Goal: Transaction & Acquisition: Purchase product/service

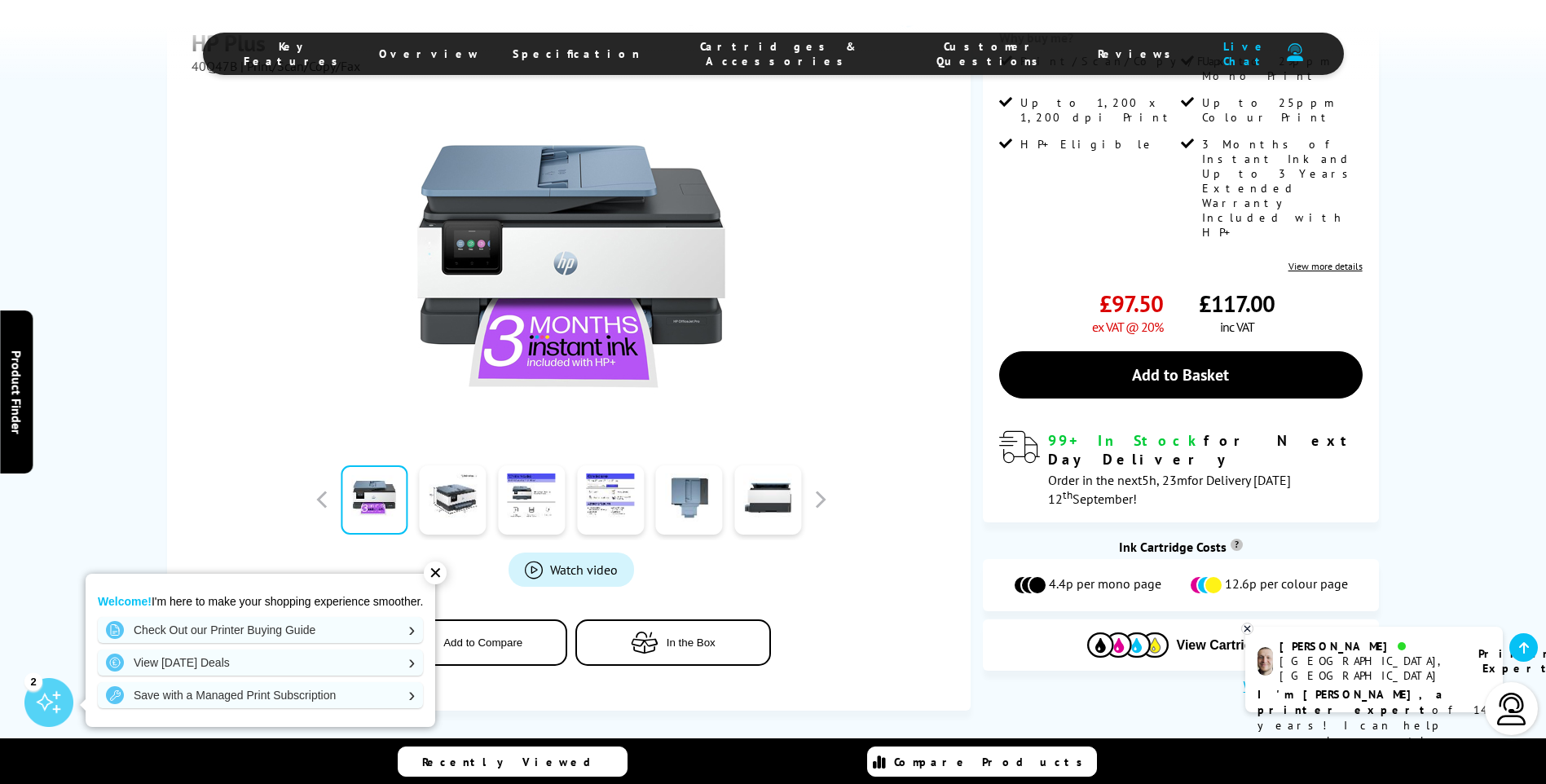
scroll to position [408, 0]
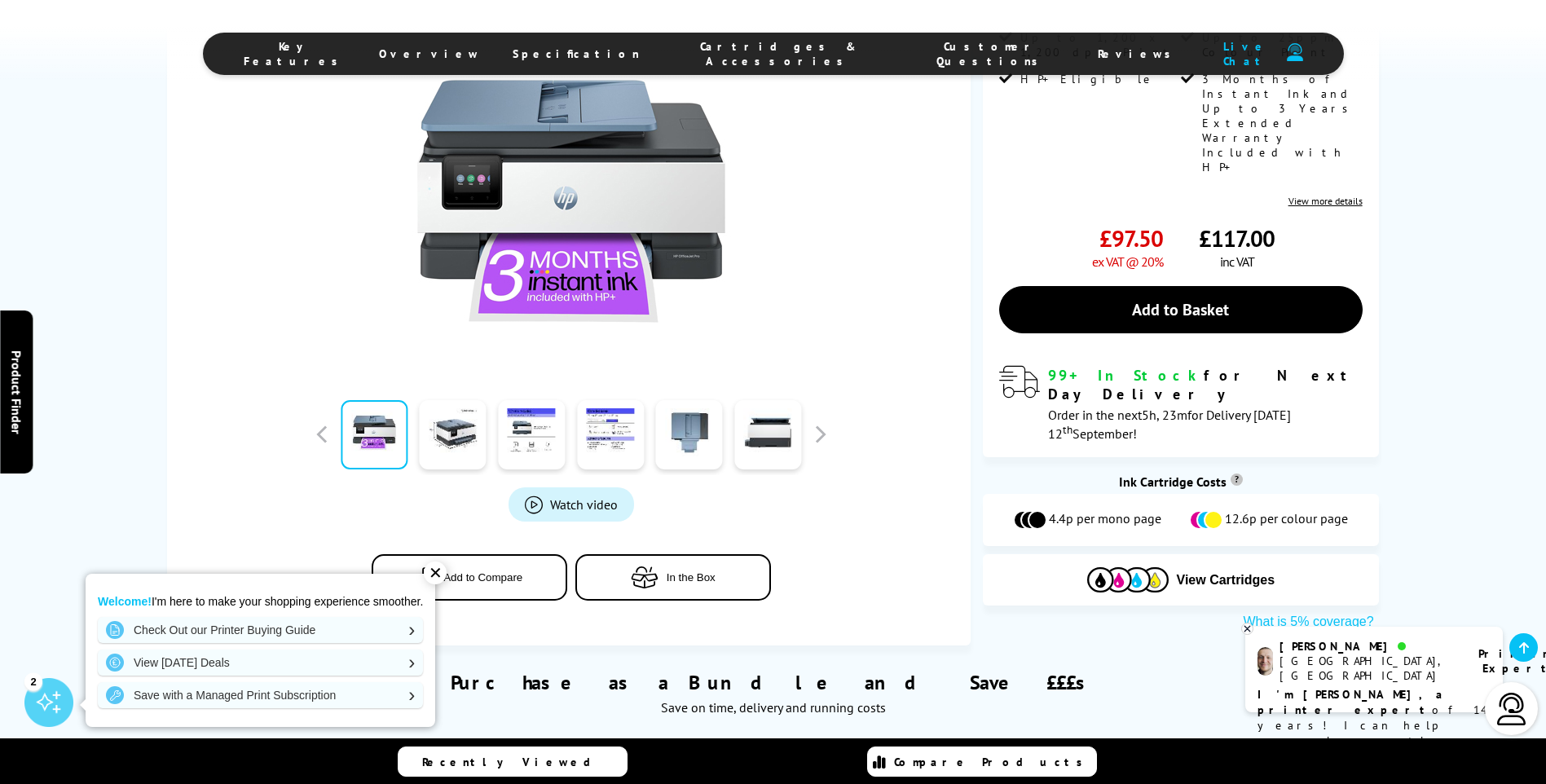
click at [435, 570] on div "✕" at bounding box center [435, 573] width 23 height 23
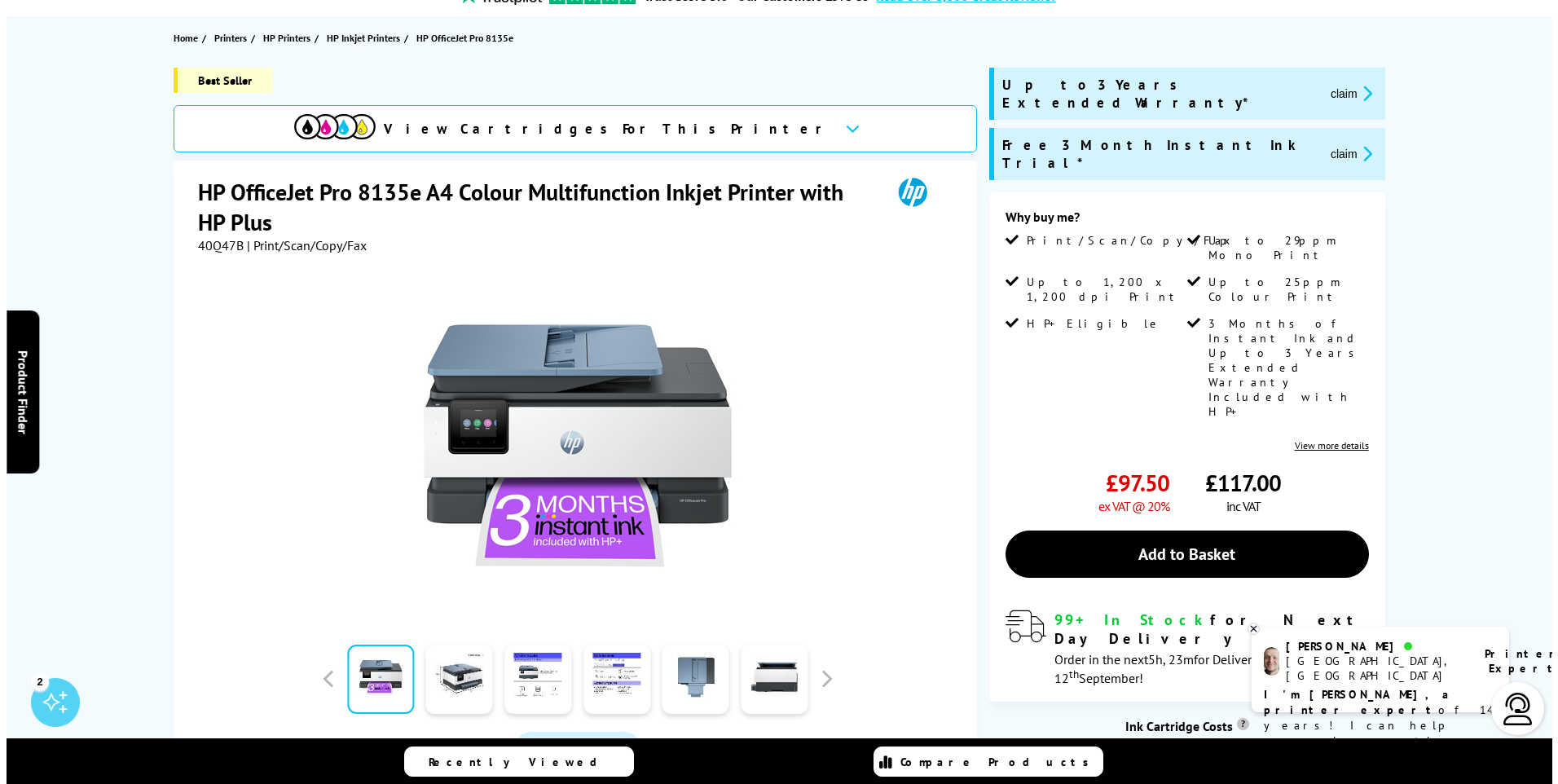
scroll to position [0, 0]
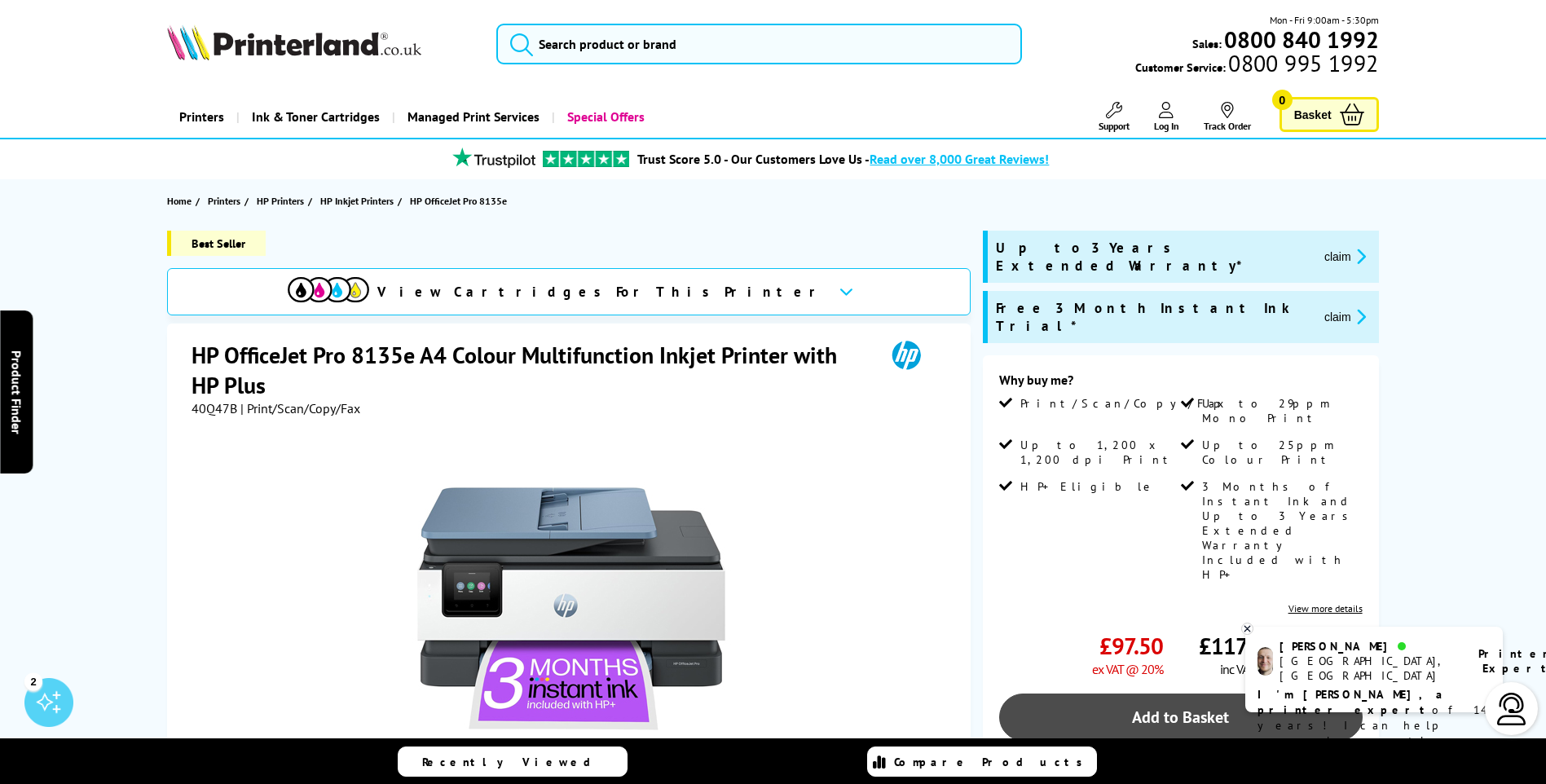
click at [1181, 694] on link "Add to Basket" at bounding box center [1180, 717] width 363 height 47
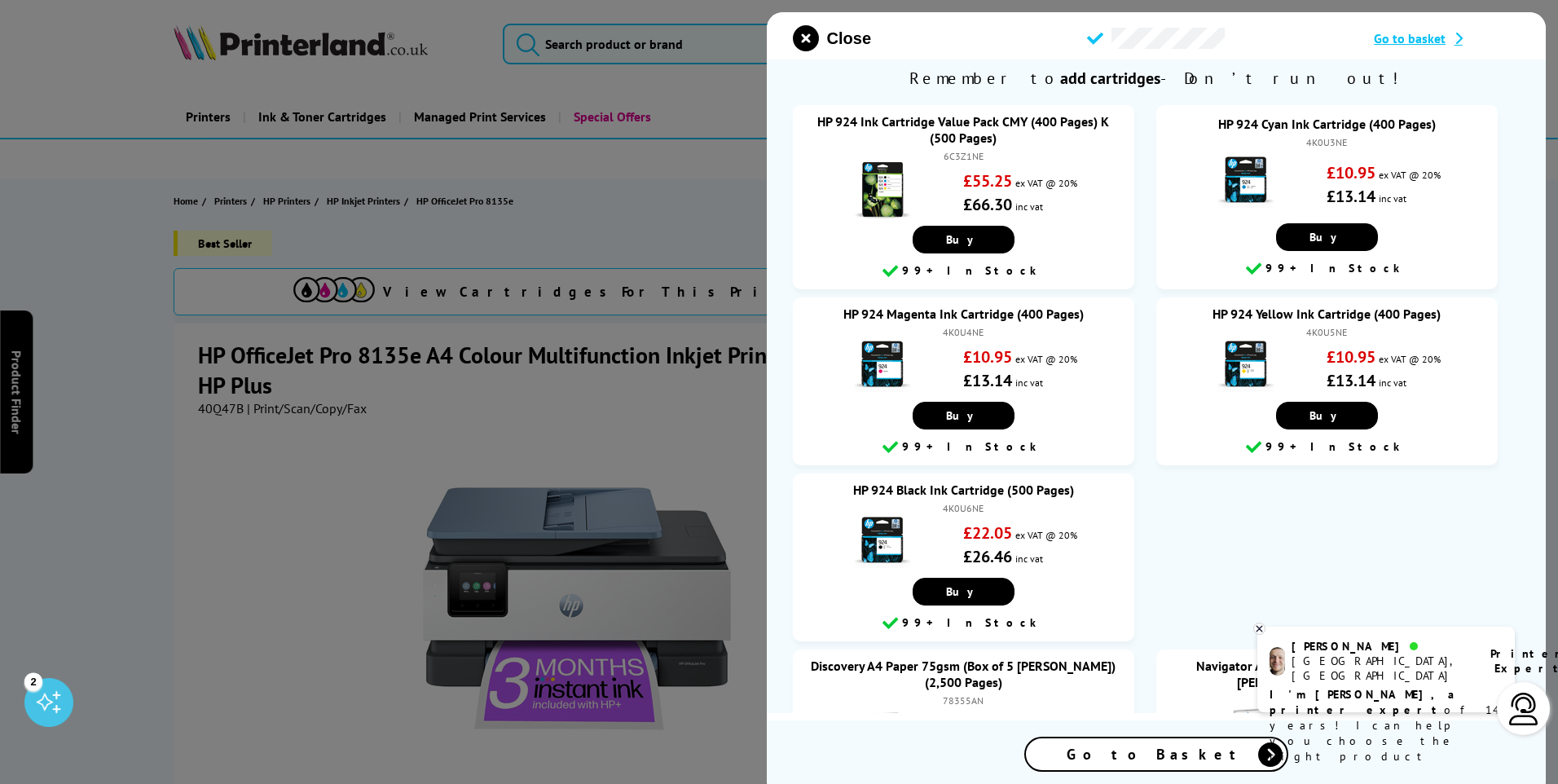
click at [1187, 753] on span "Go to Basket" at bounding box center [1156, 754] width 179 height 19
